Goal: Transaction & Acquisition: Purchase product/service

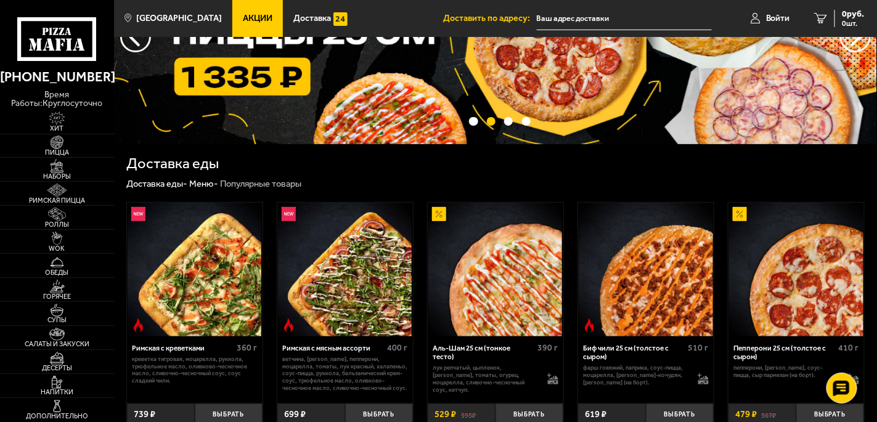
scroll to position [246, 0]
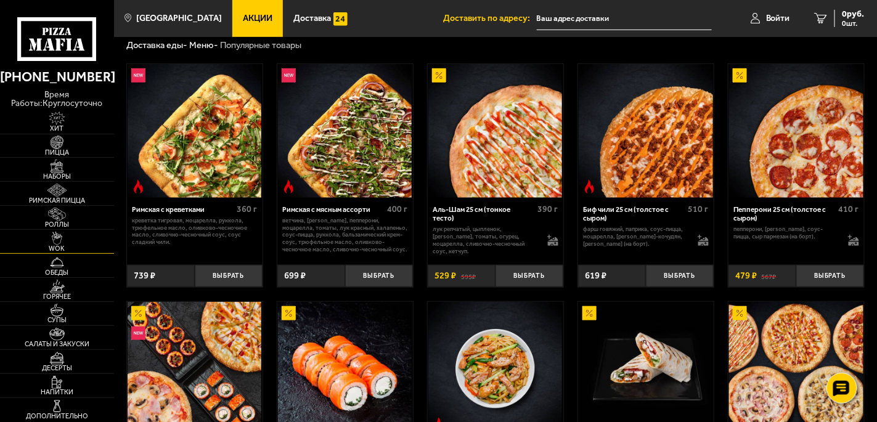
click at [67, 248] on span "WOK" at bounding box center [57, 248] width 114 height 7
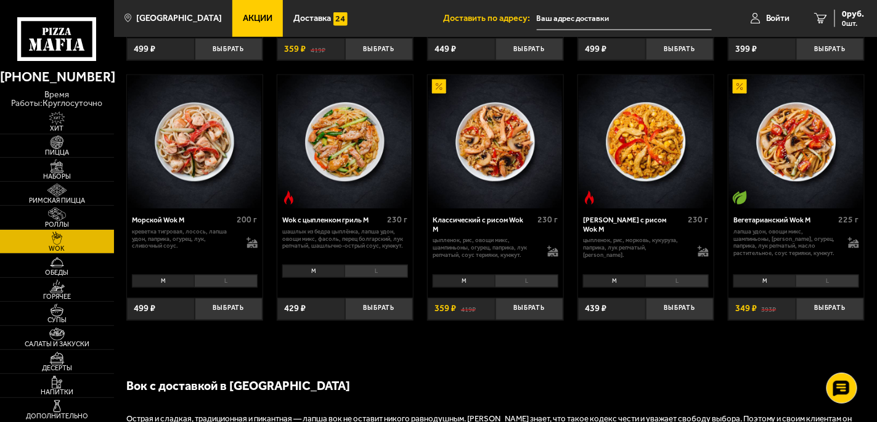
scroll to position [555, 0]
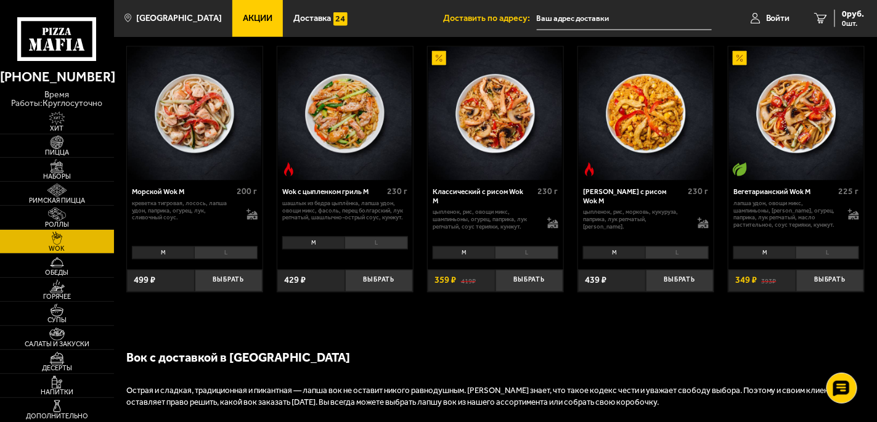
click at [538, 249] on li "L" at bounding box center [526, 254] width 63 height 14
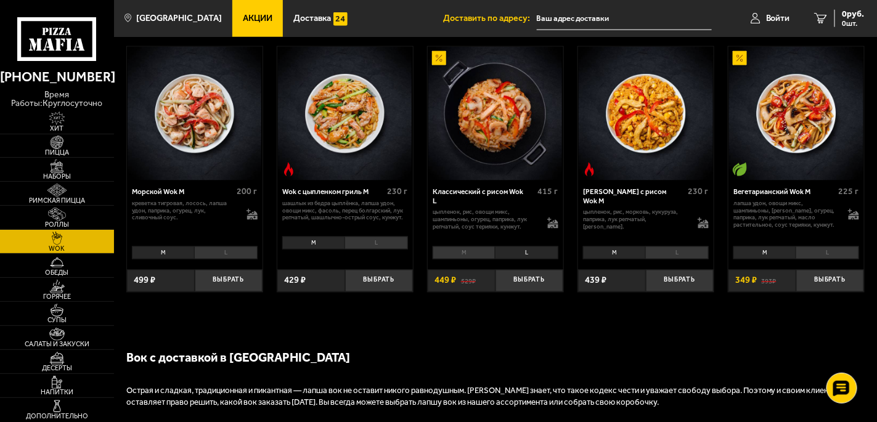
click at [475, 252] on li "M" at bounding box center [464, 254] width 62 height 14
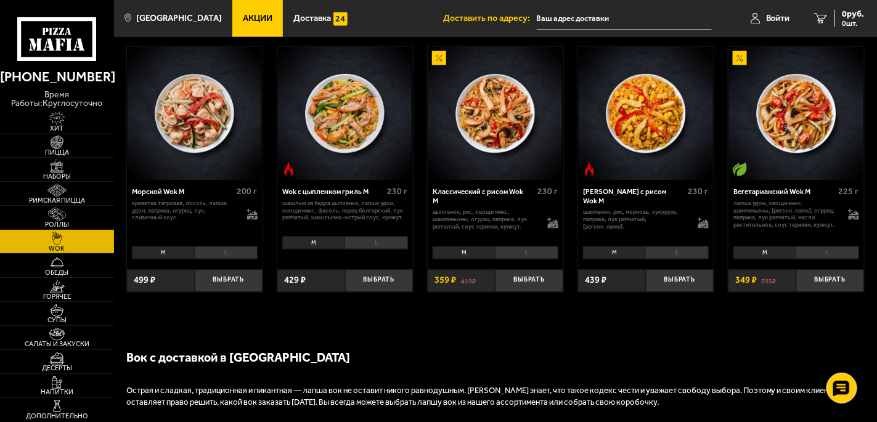
click at [521, 254] on li "L" at bounding box center [526, 254] width 63 height 14
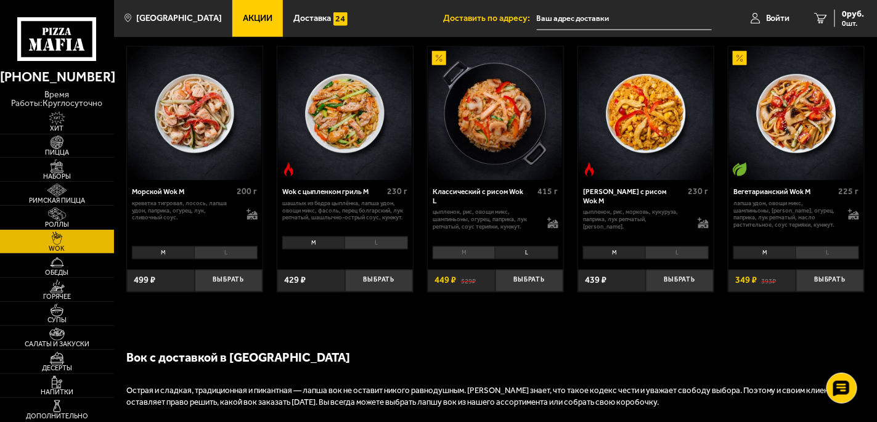
click at [528, 255] on li "L" at bounding box center [526, 254] width 63 height 14
click at [480, 252] on li "M" at bounding box center [464, 254] width 62 height 14
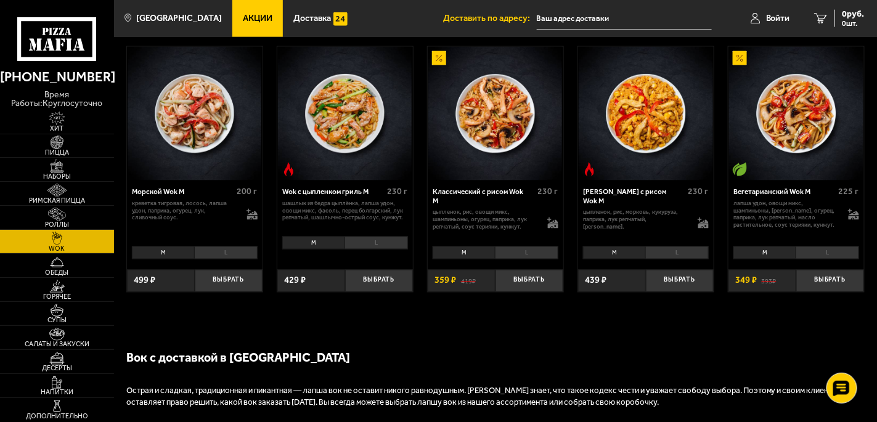
click at [541, 252] on li "L" at bounding box center [526, 254] width 63 height 14
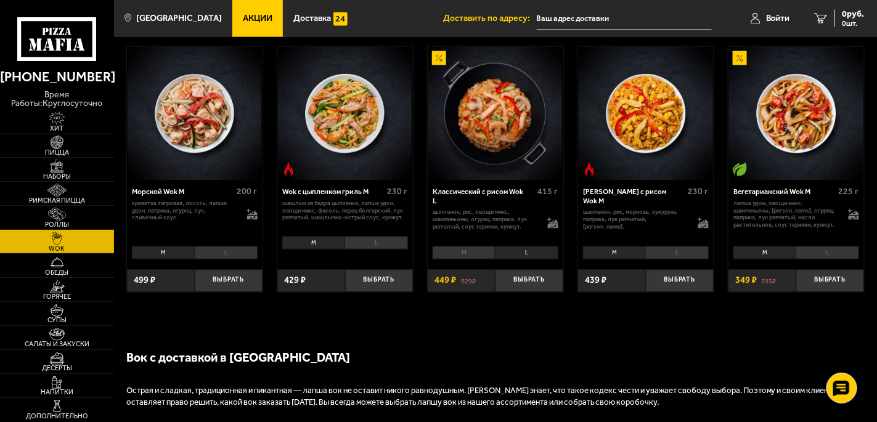
click at [464, 253] on li "M" at bounding box center [464, 254] width 62 height 14
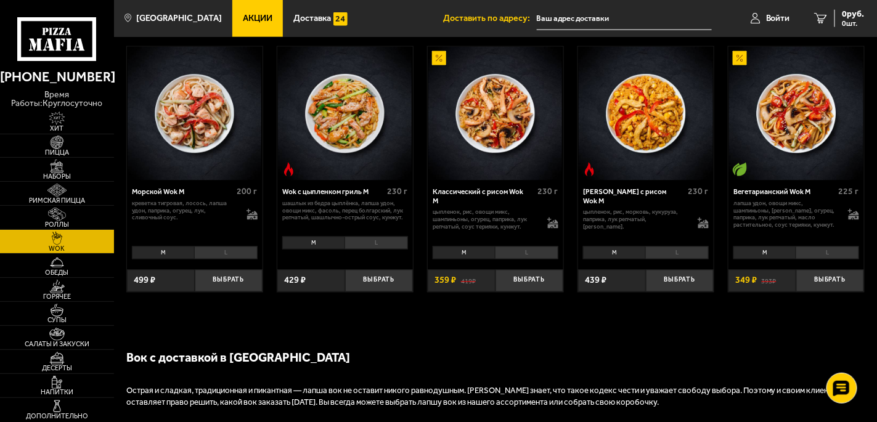
click at [517, 248] on li "L" at bounding box center [526, 254] width 63 height 14
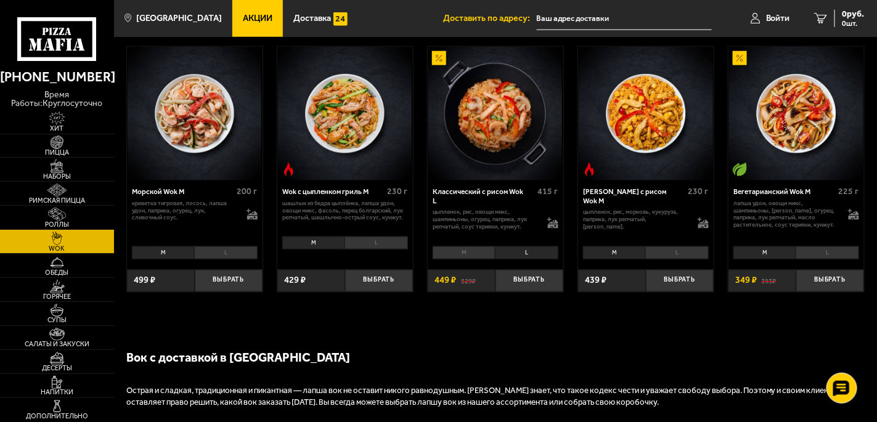
click at [476, 248] on li "M" at bounding box center [464, 254] width 62 height 14
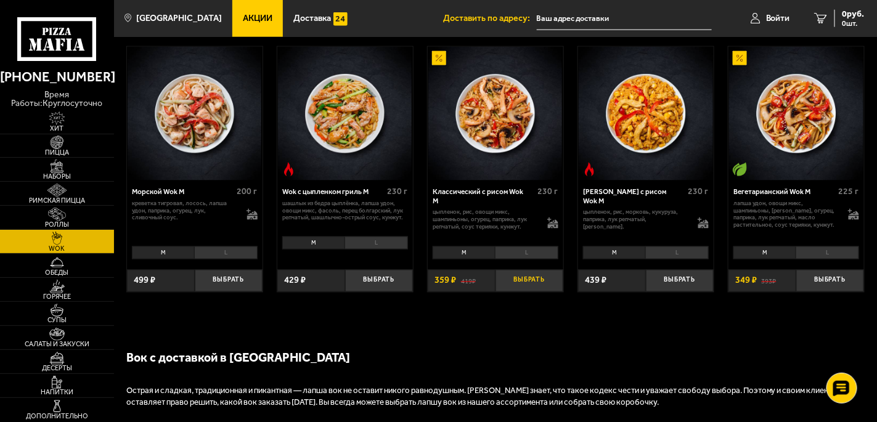
click at [527, 280] on button "Выбрать" at bounding box center [530, 281] width 68 height 22
click at [239, 255] on li "L" at bounding box center [225, 254] width 63 height 14
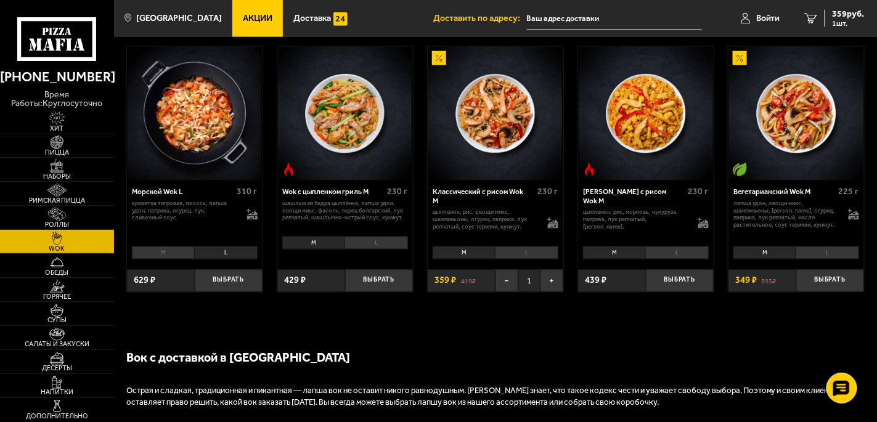
click at [170, 253] on li "M" at bounding box center [163, 254] width 62 height 14
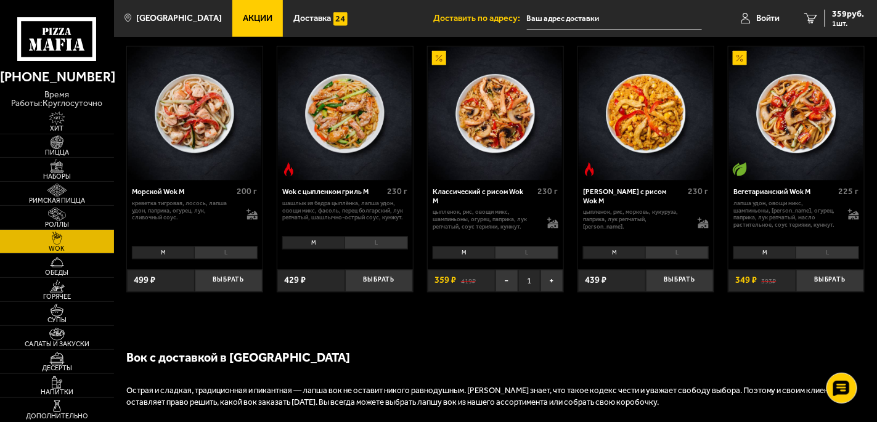
click at [214, 252] on li "L" at bounding box center [225, 254] width 63 height 14
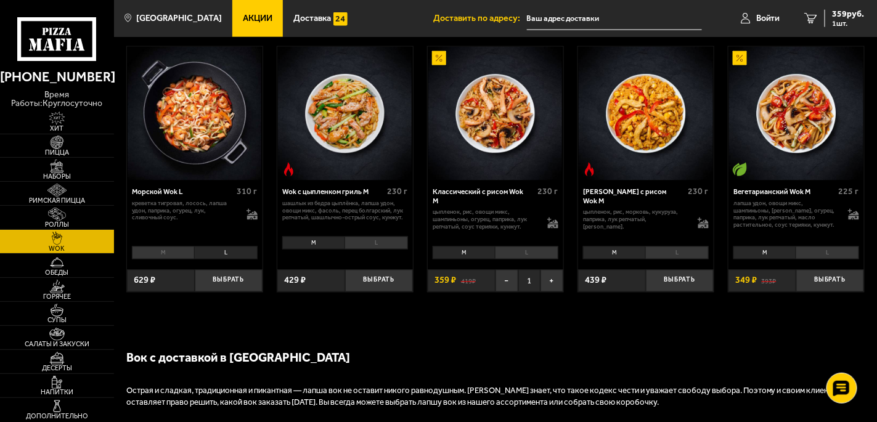
click at [173, 257] on li "M" at bounding box center [163, 254] width 62 height 14
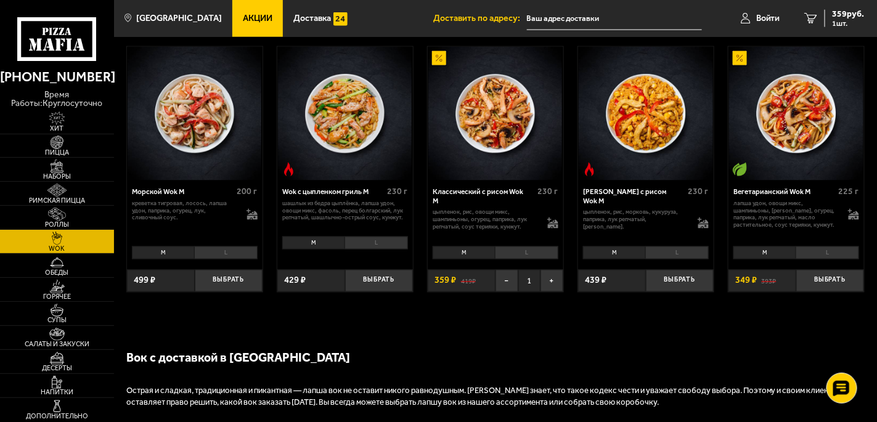
click at [215, 253] on li "L" at bounding box center [225, 254] width 63 height 14
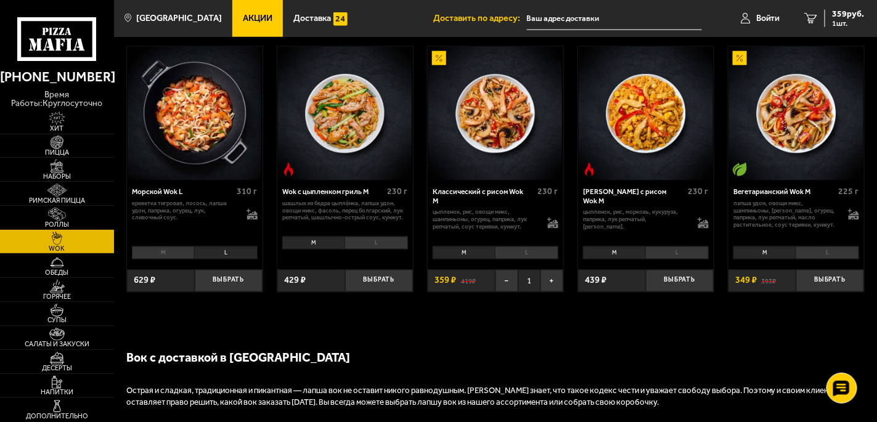
click at [176, 253] on li "M" at bounding box center [163, 254] width 62 height 14
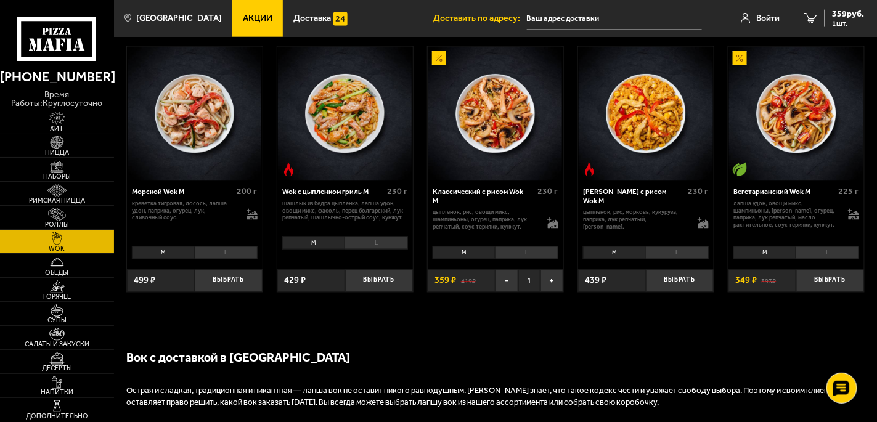
click at [207, 252] on li "L" at bounding box center [225, 254] width 63 height 14
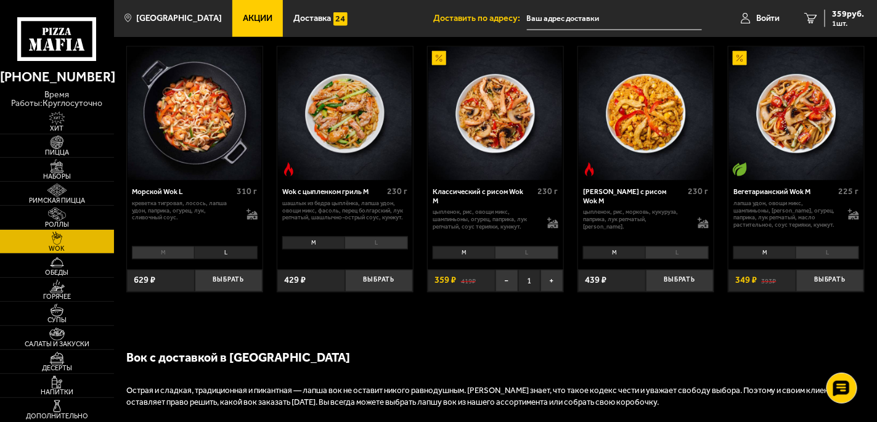
click at [176, 252] on li "M" at bounding box center [163, 254] width 62 height 14
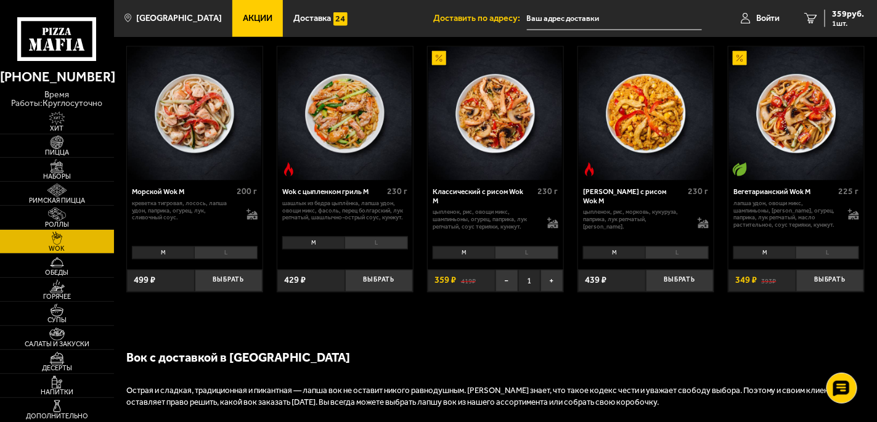
click at [211, 252] on li "L" at bounding box center [225, 254] width 63 height 14
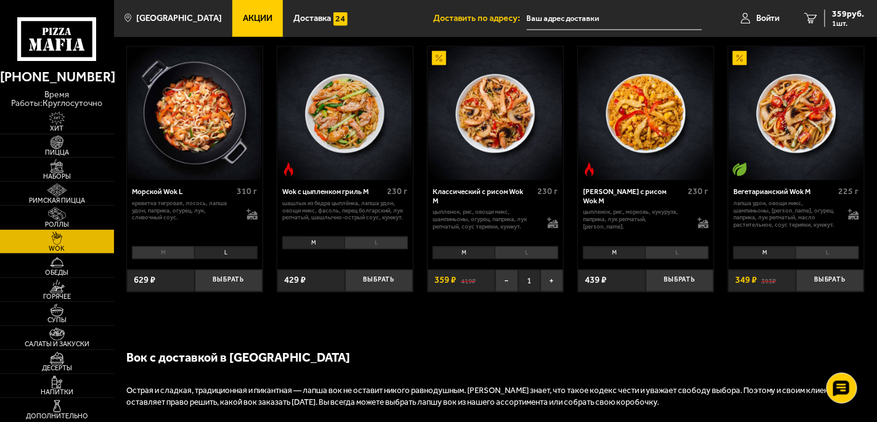
click at [174, 252] on li "M" at bounding box center [163, 254] width 62 height 14
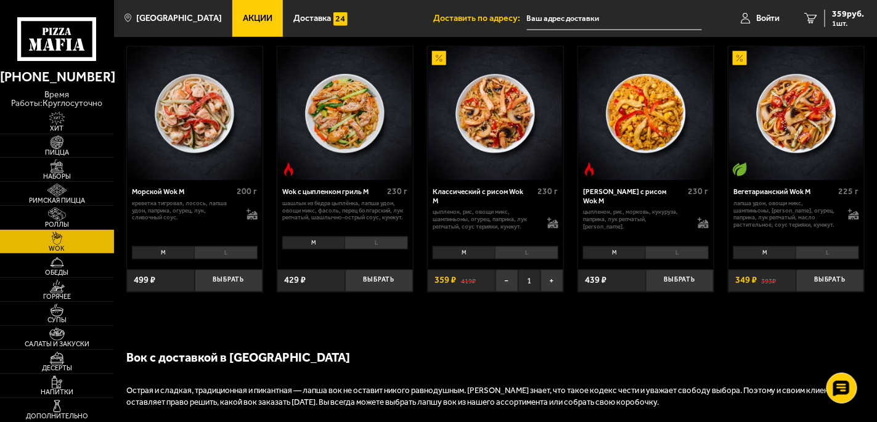
click at [215, 252] on li "L" at bounding box center [225, 254] width 63 height 14
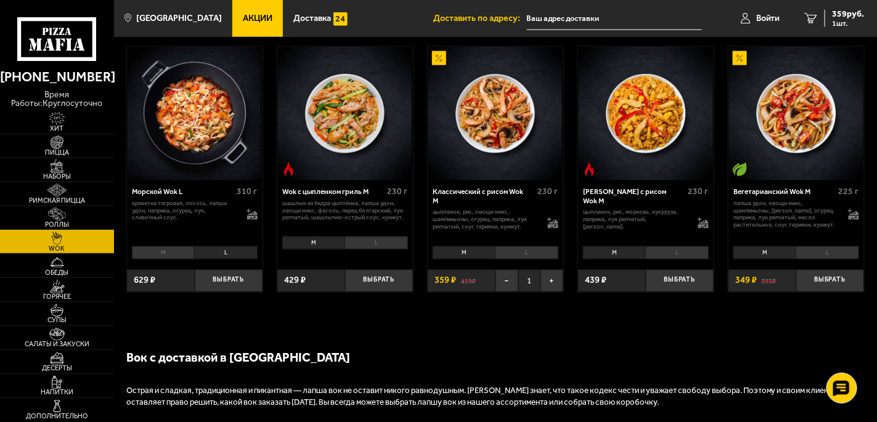
click at [173, 253] on li "M" at bounding box center [163, 254] width 62 height 14
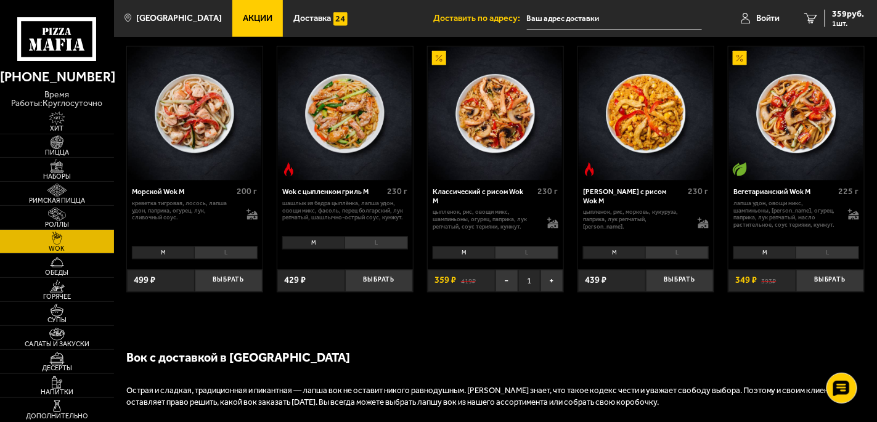
click at [214, 253] on li "L" at bounding box center [225, 254] width 63 height 14
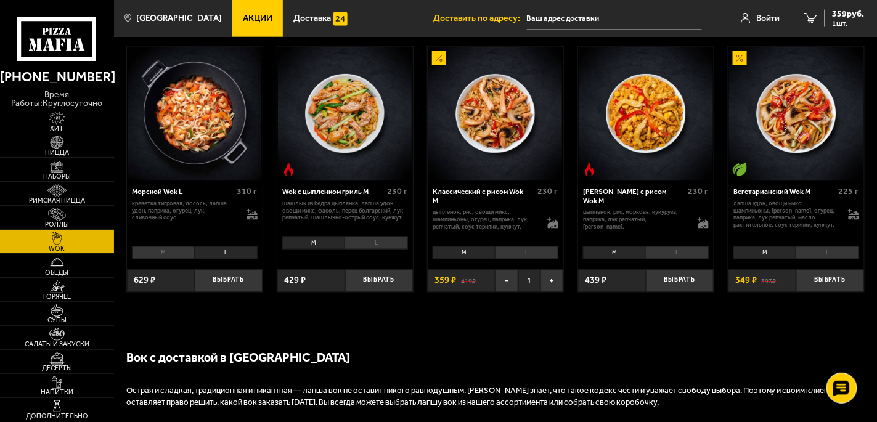
click at [165, 255] on li "M" at bounding box center [163, 254] width 62 height 14
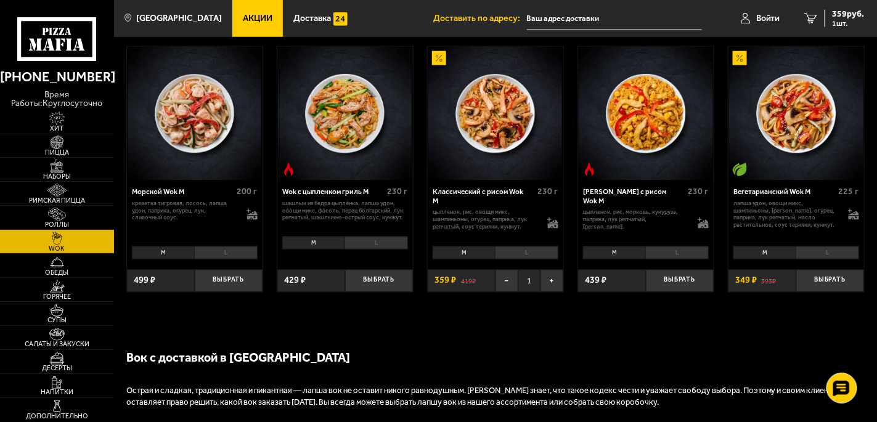
click at [213, 257] on li "L" at bounding box center [225, 254] width 63 height 14
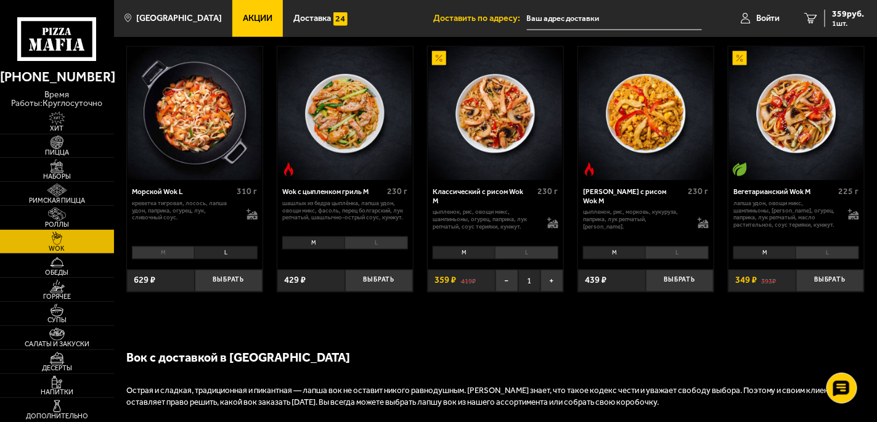
click at [174, 252] on li "M" at bounding box center [163, 254] width 62 height 14
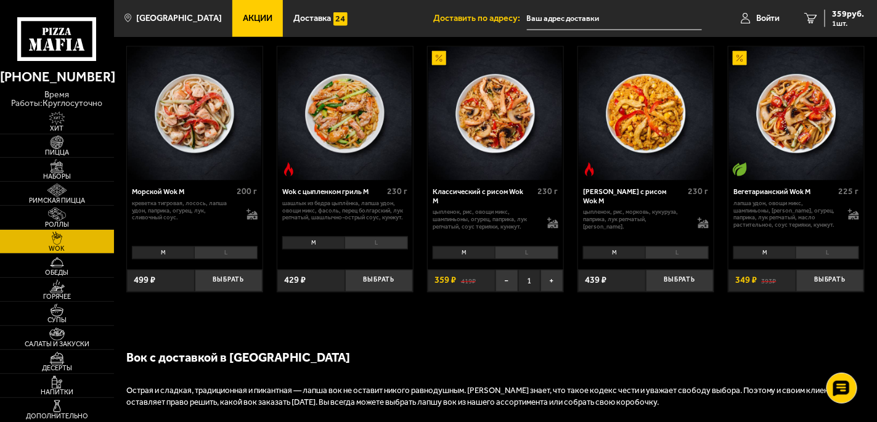
click at [233, 253] on li "L" at bounding box center [225, 254] width 63 height 14
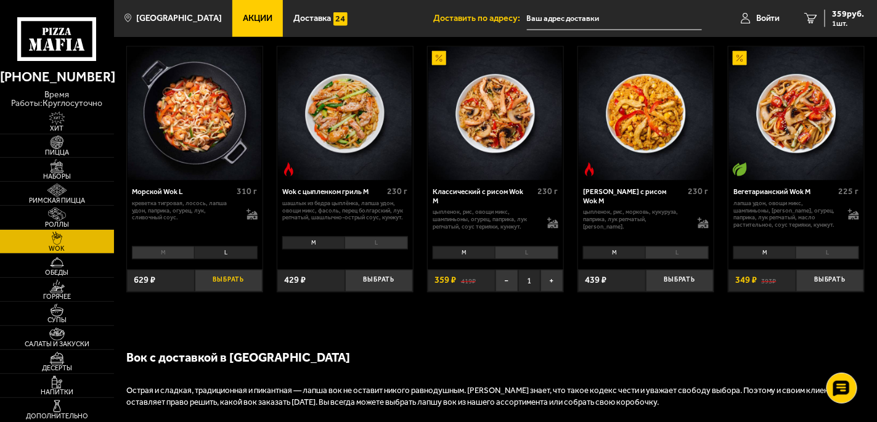
click at [239, 282] on button "Выбрать" at bounding box center [229, 281] width 68 height 22
click at [554, 282] on button "+" at bounding box center [552, 281] width 23 height 22
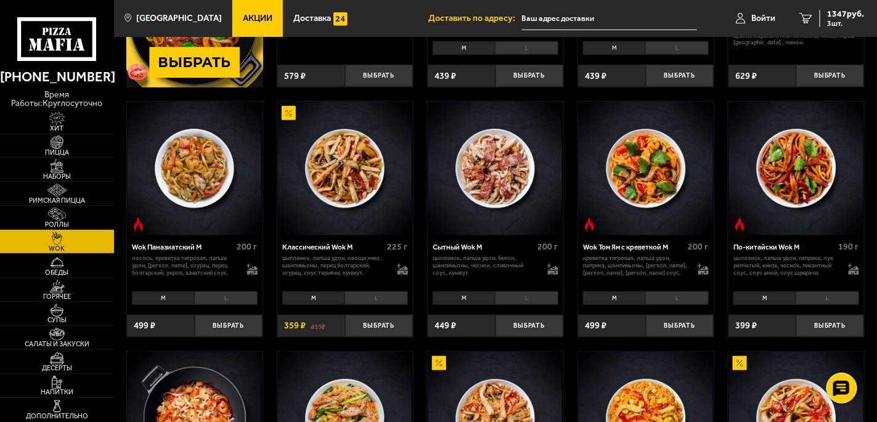
scroll to position [246, 0]
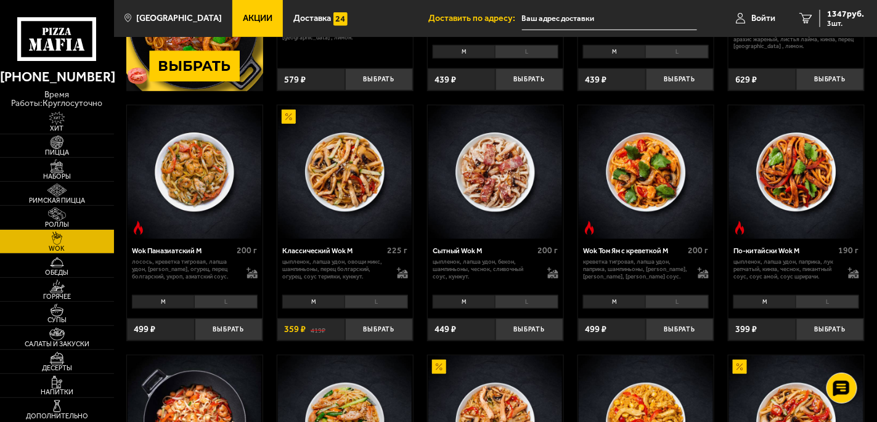
click at [379, 301] on li "L" at bounding box center [376, 302] width 63 height 14
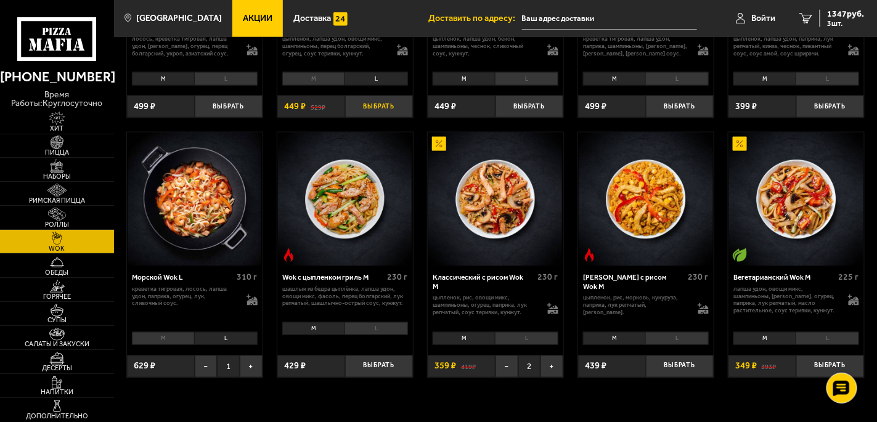
scroll to position [555, 0]
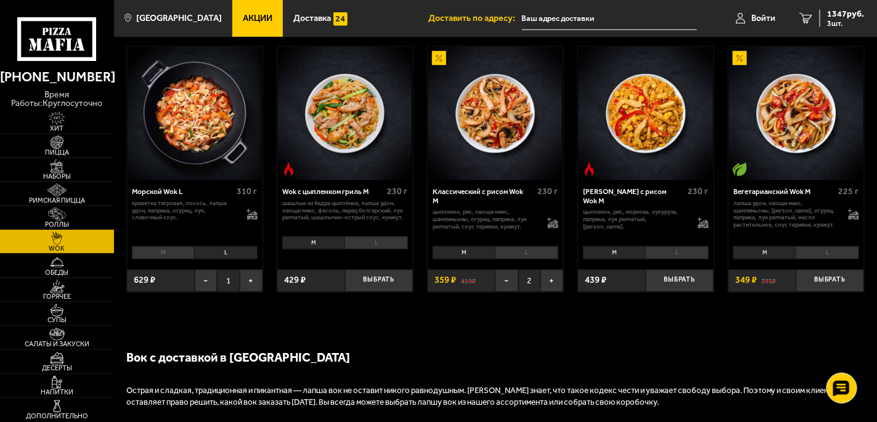
click at [545, 253] on li "L" at bounding box center [526, 254] width 63 height 14
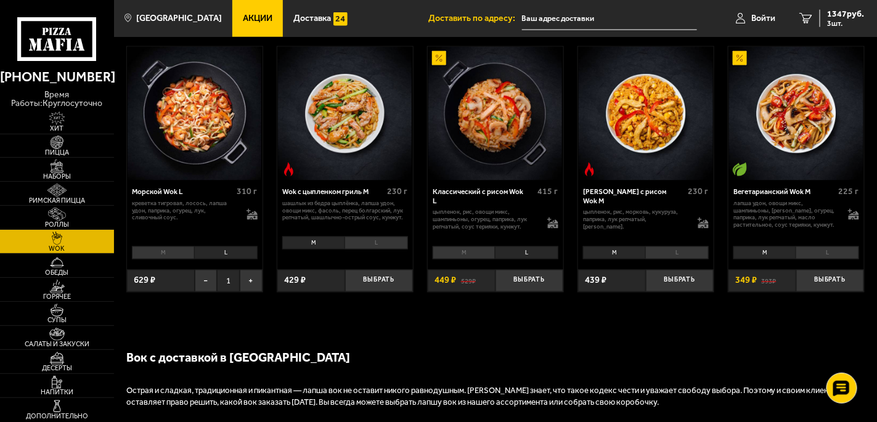
click at [530, 252] on li "L" at bounding box center [526, 254] width 63 height 14
drag, startPoint x: 530, startPoint y: 252, endPoint x: 469, endPoint y: 252, distance: 60.4
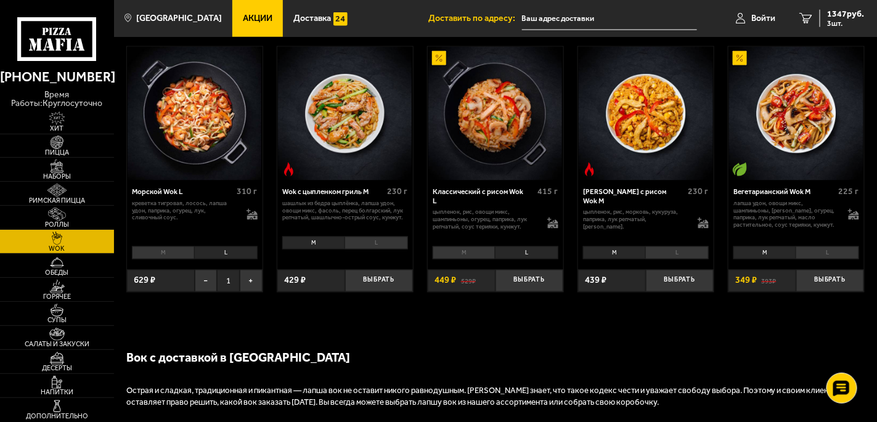
click at [469, 252] on li "M" at bounding box center [464, 254] width 62 height 14
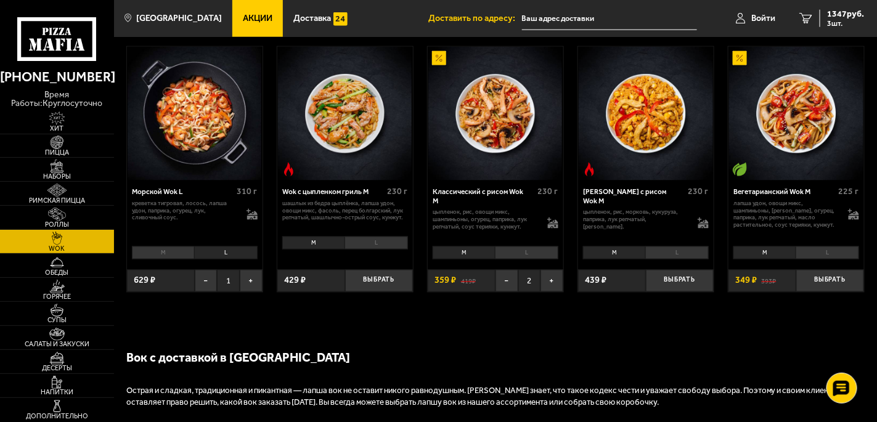
click at [525, 250] on li "L" at bounding box center [526, 254] width 63 height 14
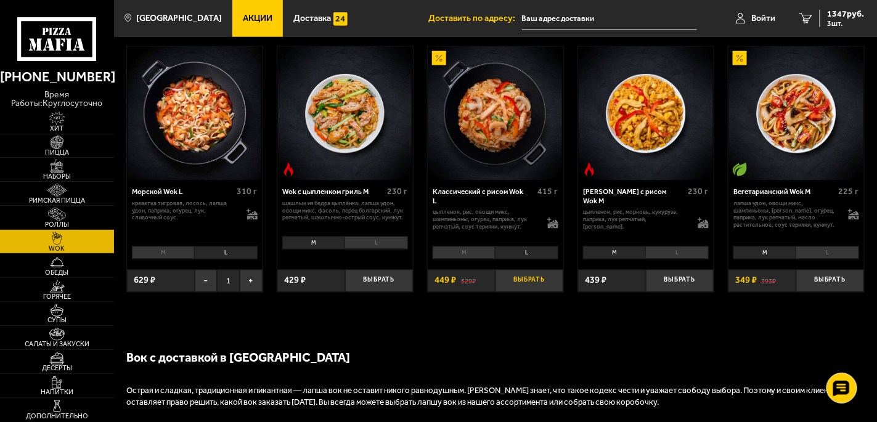
click at [535, 279] on button "Выбрать" at bounding box center [530, 281] width 68 height 22
click at [554, 279] on button "+" at bounding box center [552, 281] width 23 height 22
click at [472, 252] on li "M" at bounding box center [464, 254] width 62 height 14
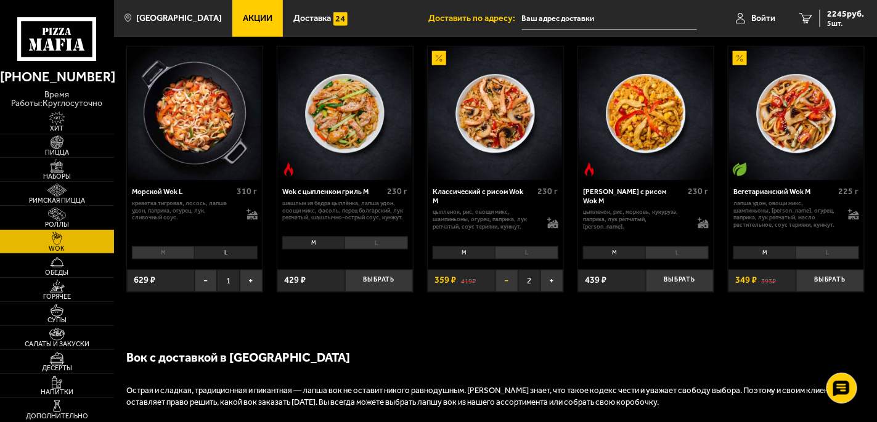
click at [505, 277] on button "−" at bounding box center [507, 281] width 23 height 22
click at [503, 277] on button "−" at bounding box center [507, 281] width 23 height 22
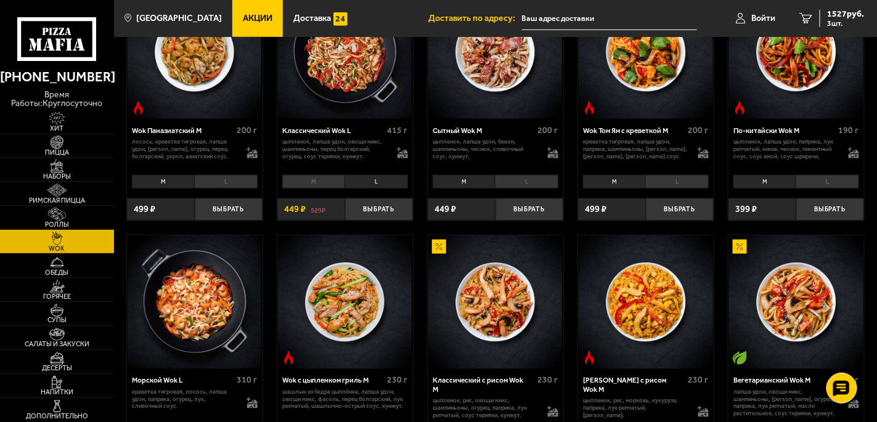
scroll to position [370, 0]
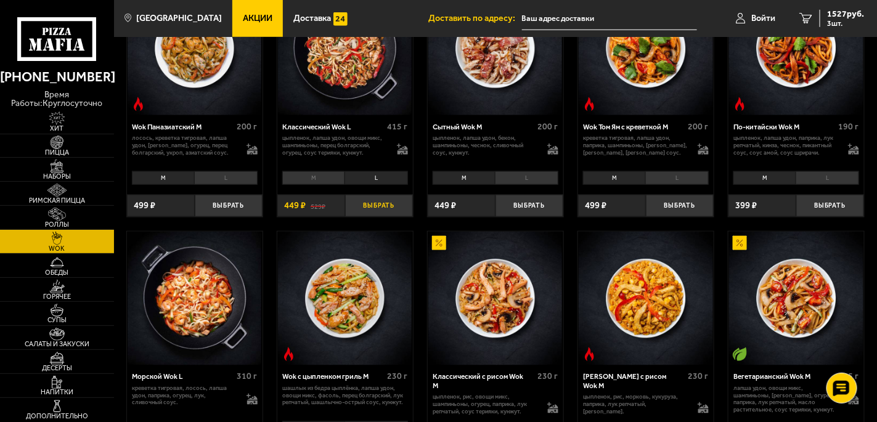
click at [369, 207] on button "Выбрать" at bounding box center [379, 206] width 68 height 22
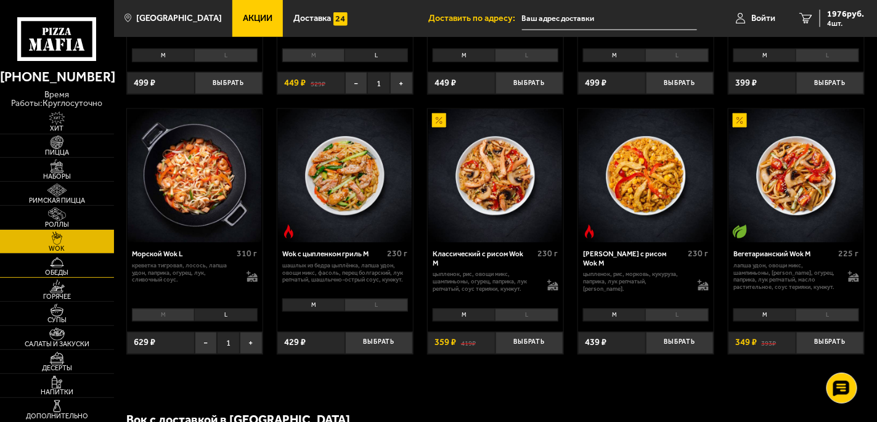
click at [54, 269] on span "Обеды" at bounding box center [57, 272] width 114 height 7
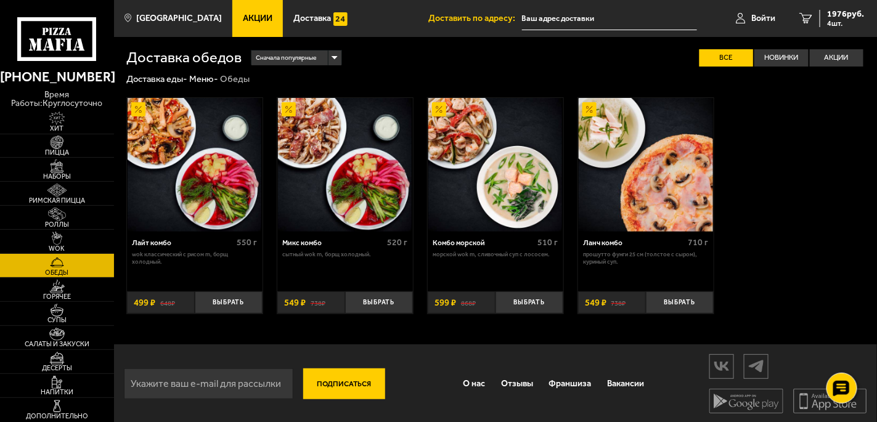
scroll to position [1, 0]
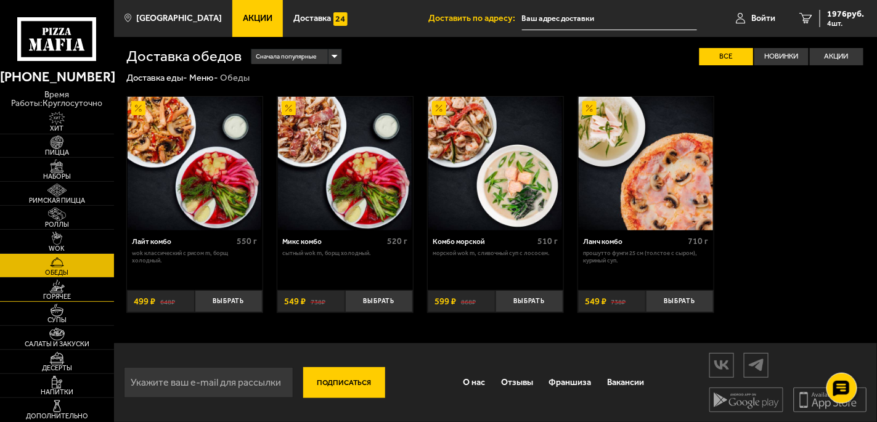
click at [61, 296] on span "Горячее" at bounding box center [57, 296] width 114 height 7
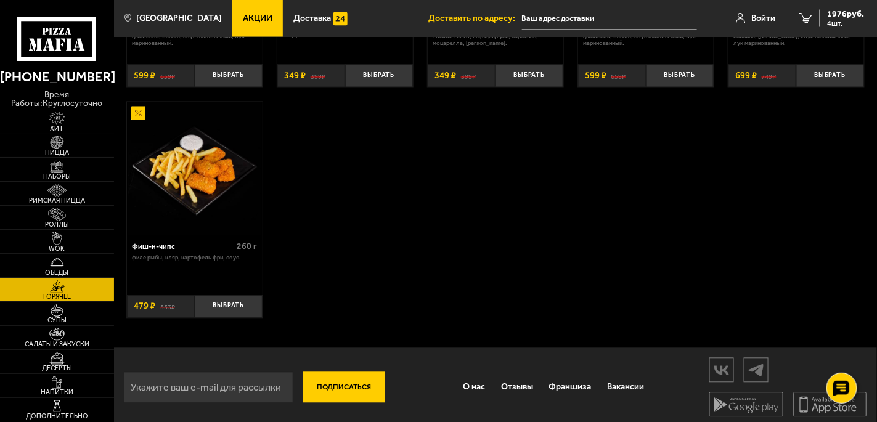
scroll to position [758, 0]
